Goal: Information Seeking & Learning: Learn about a topic

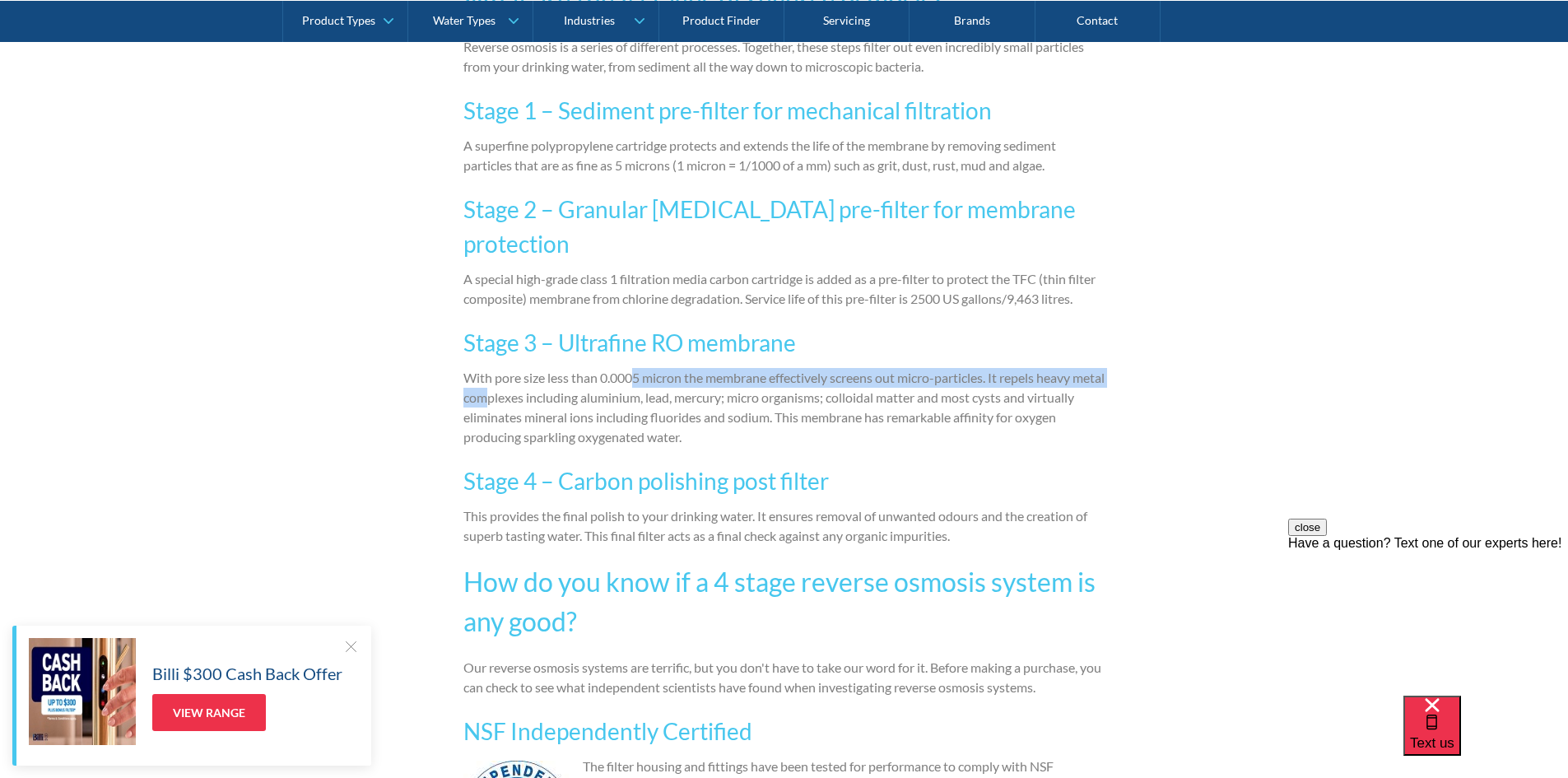
drag, startPoint x: 524, startPoint y: 392, endPoint x: 632, endPoint y: 371, distance: 110.0
click at [632, 371] on p "With pore size less than 0.0005 micron the membrane effectively screens out mic…" at bounding box center [784, 407] width 642 height 79
click at [633, 371] on p "With pore size less than 0.0005 micron the membrane effectively screens out mic…" at bounding box center [784, 407] width 642 height 79
drag, startPoint x: 643, startPoint y: 376, endPoint x: 601, endPoint y: 373, distance: 42.1
click at [601, 373] on p "With pore size less than 0.0005 micron the membrane effectively screens out mic…" at bounding box center [784, 407] width 642 height 79
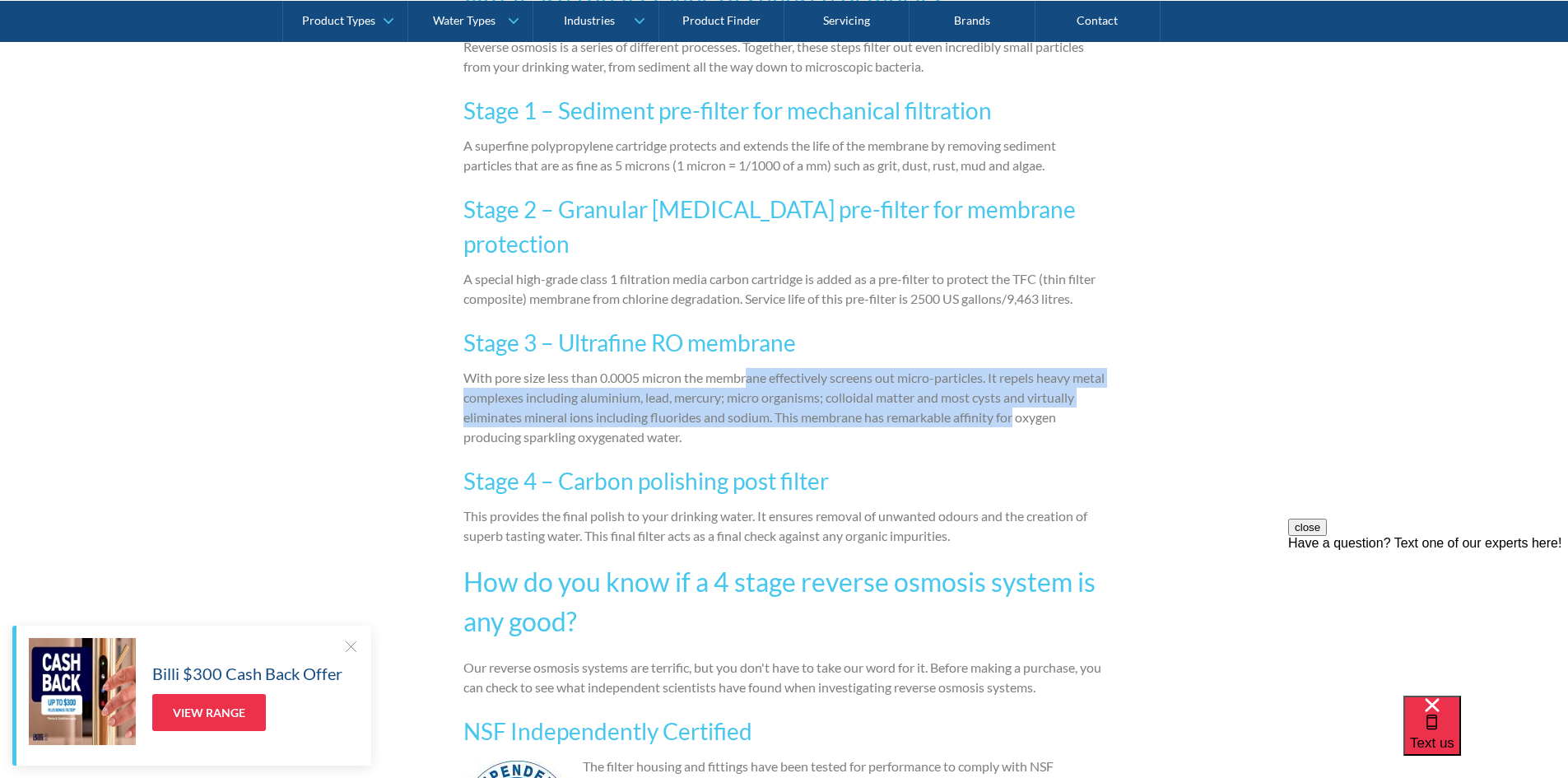
drag, startPoint x: 752, startPoint y: 379, endPoint x: 1096, endPoint y: 414, distance: 345.8
click at [1096, 414] on p "With pore size less than 0.0005 micron the membrane effectively screens out mic…" at bounding box center [784, 407] width 642 height 79
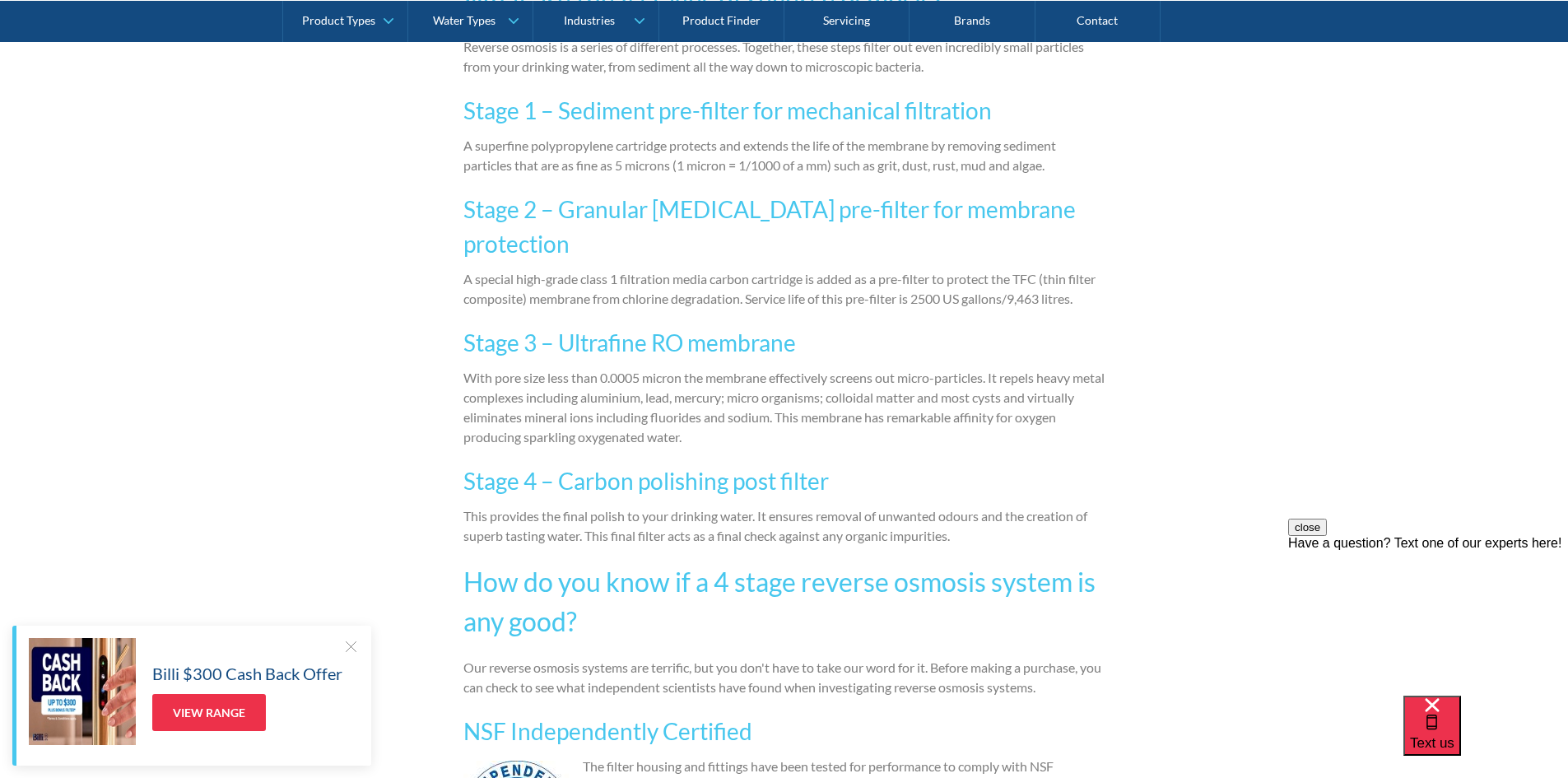
click at [521, 444] on p "With pore size less than 0.0005 micron the membrane effectively screens out mic…" at bounding box center [784, 407] width 642 height 79
drag, startPoint x: 572, startPoint y: 435, endPoint x: 740, endPoint y: 441, distance: 168.1
click at [740, 441] on p "With pore size less than 0.0005 micron the membrane effectively screens out mic…" at bounding box center [784, 407] width 642 height 79
click at [804, 440] on p "With pore size less than 0.0005 micron the membrane effectively screens out mic…" at bounding box center [784, 407] width 642 height 79
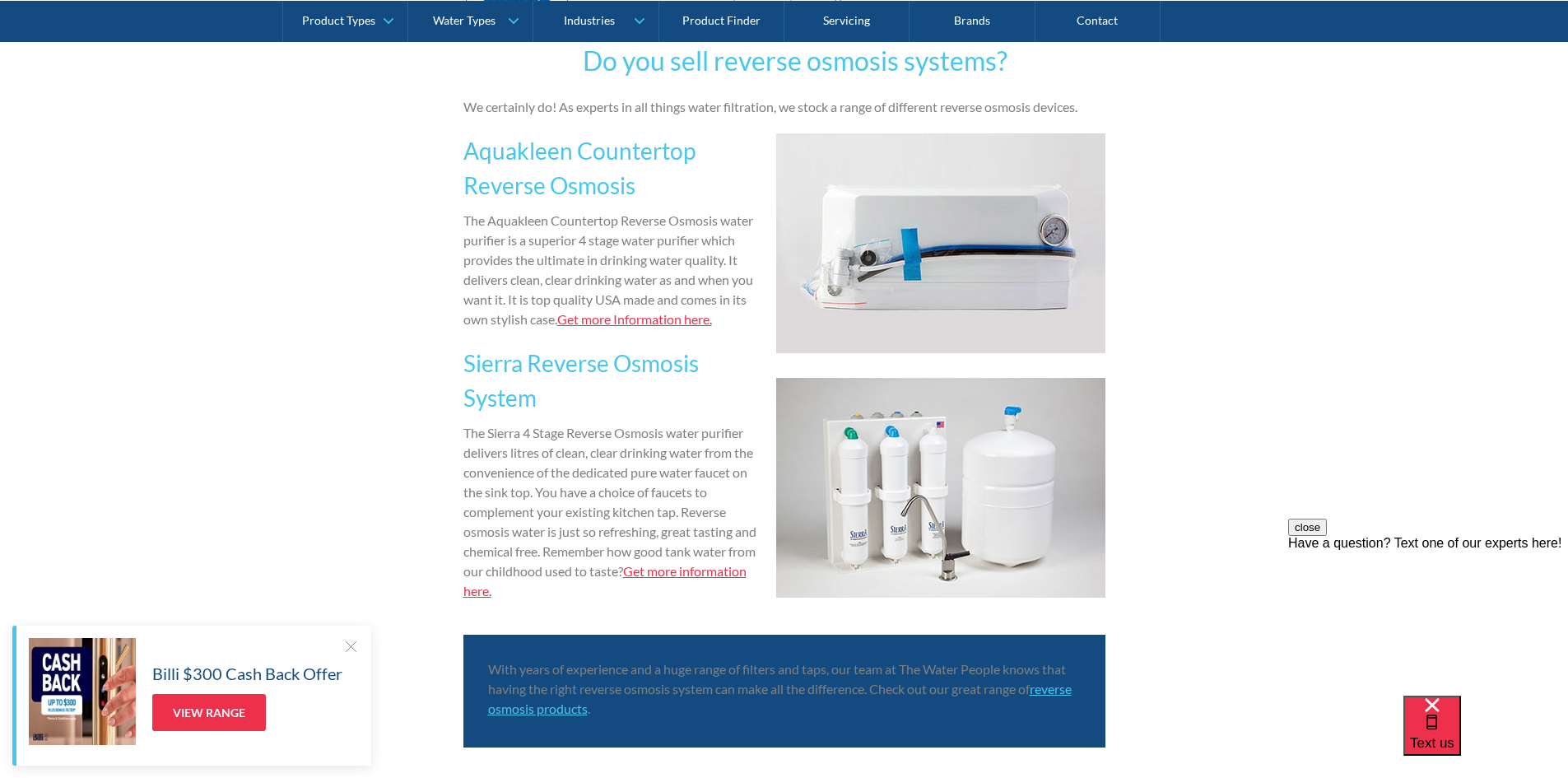
scroll to position [2169, 0]
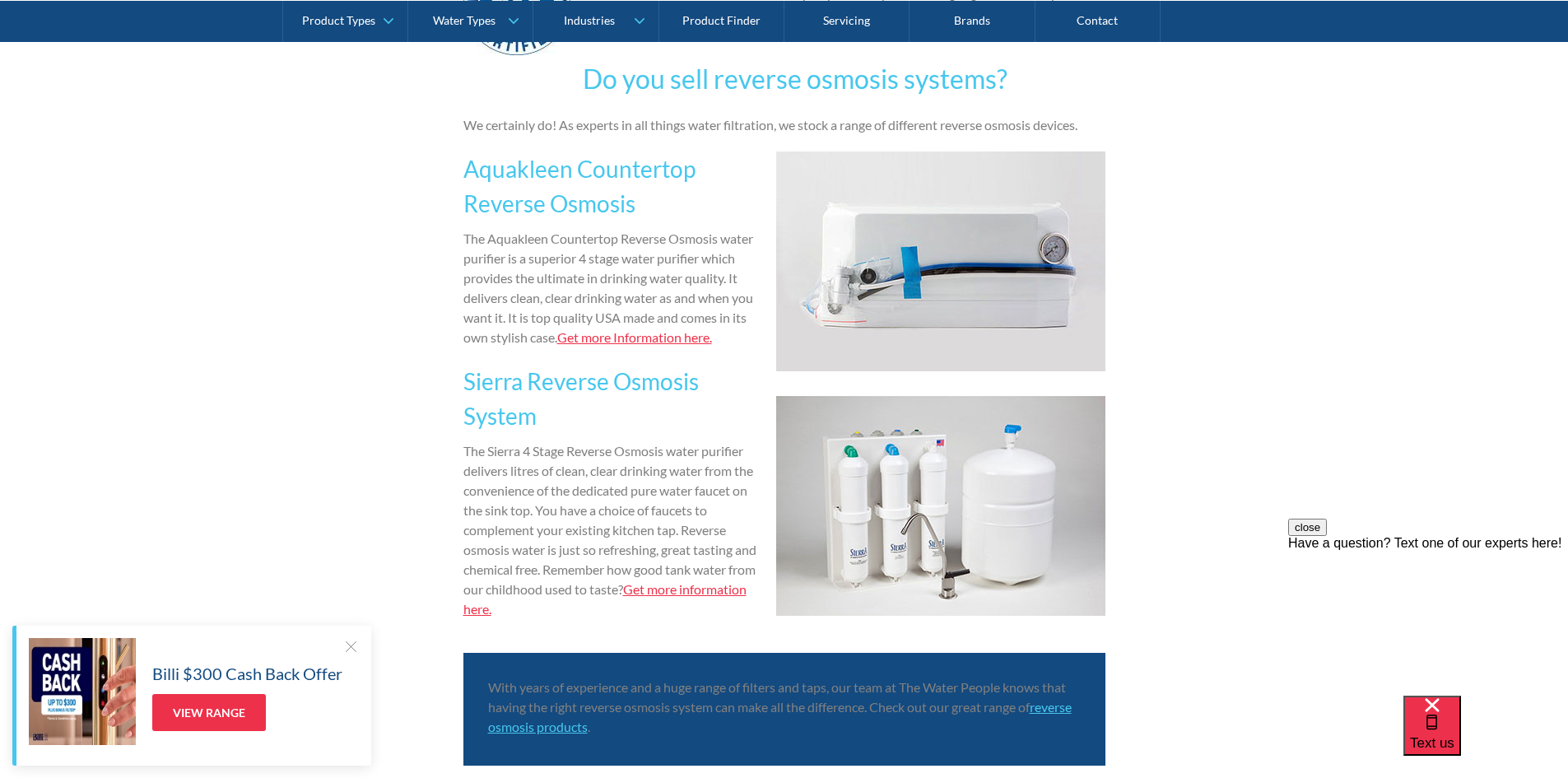
click at [342, 644] on div at bounding box center [350, 646] width 16 height 16
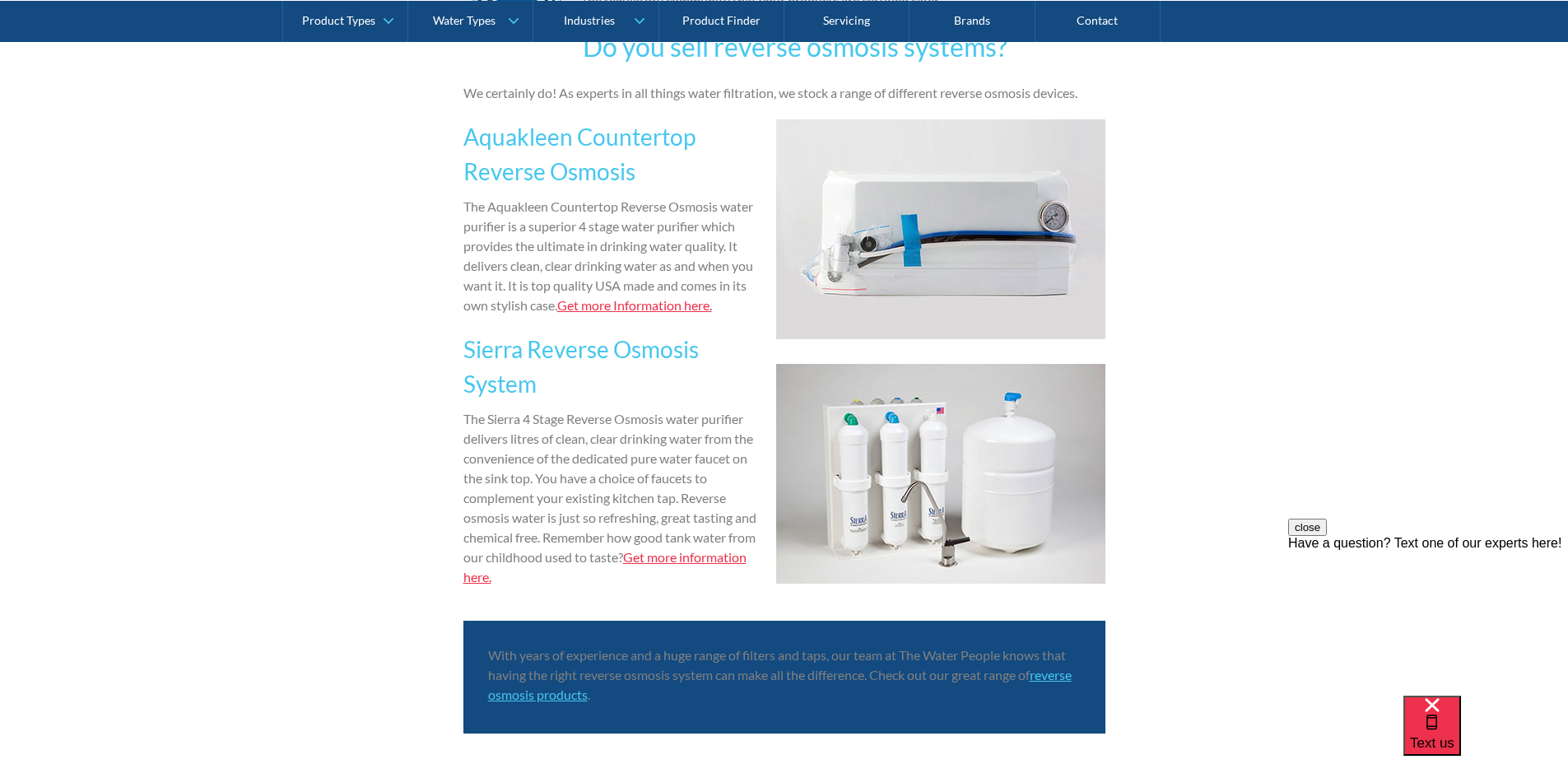
scroll to position [2223, 0]
